Goal: Find specific page/section: Find specific page/section

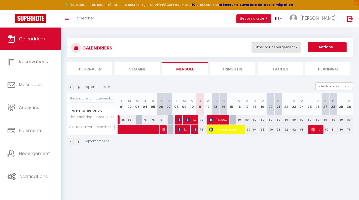
click at [284, 45] on button "Filtrer par hébergement" at bounding box center [276, 47] width 48 height 10
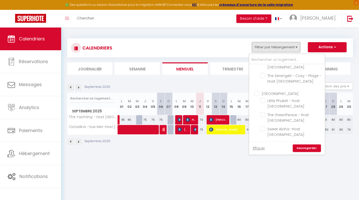
scroll to position [101, 0]
click at [264, 125] on input "Sweet Aloha -Host [GEOGRAPHIC_DATA]" at bounding box center [291, 127] width 63 height 5
checkbox input "true"
checkbox input "false"
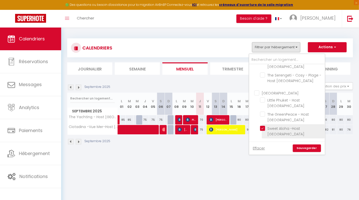
checkbox input "false"
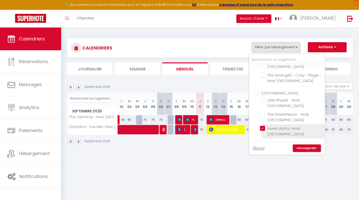
checkbox input "false"
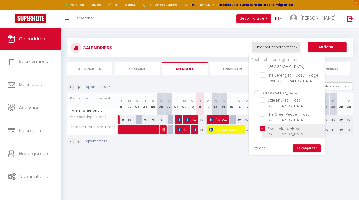
checkbox input "false"
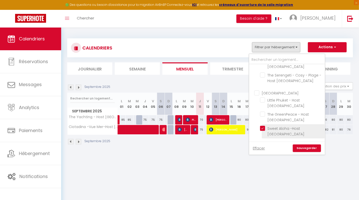
checkbox input "false"
click at [304, 147] on link "Sauvegarder" at bounding box center [307, 148] width 28 height 8
